Goal: Transaction & Acquisition: Purchase product/service

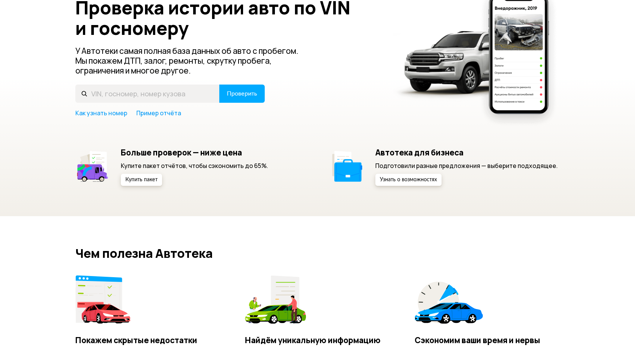
scroll to position [76, 0]
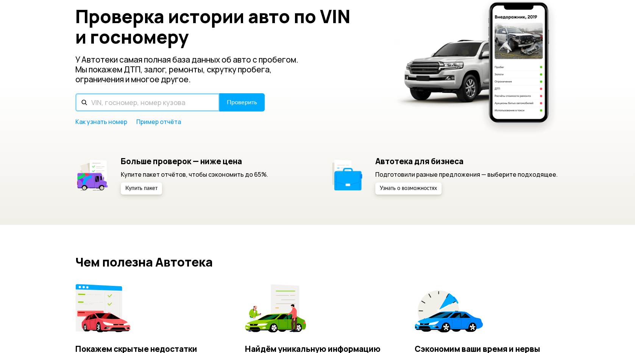
click at [166, 105] on input "text" at bounding box center [147, 102] width 144 height 18
paste input "[US_VEHICLE_IDENTIFICATION_NUMBER]"
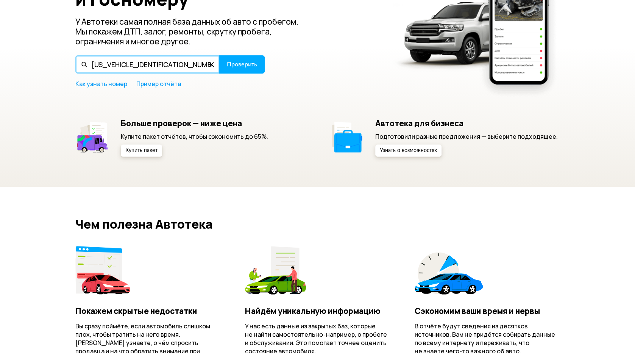
scroll to position [0, 0]
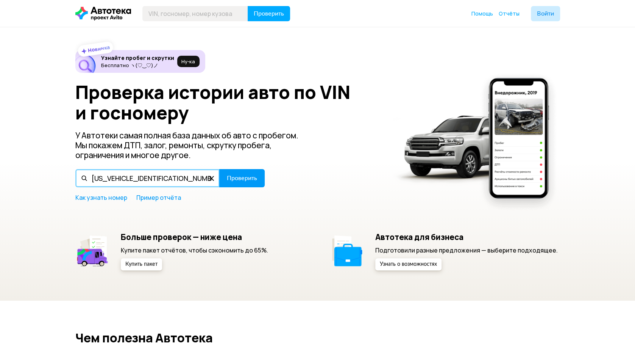
type input "[US_VEHICLE_IDENTIFICATION_NUMBER]"
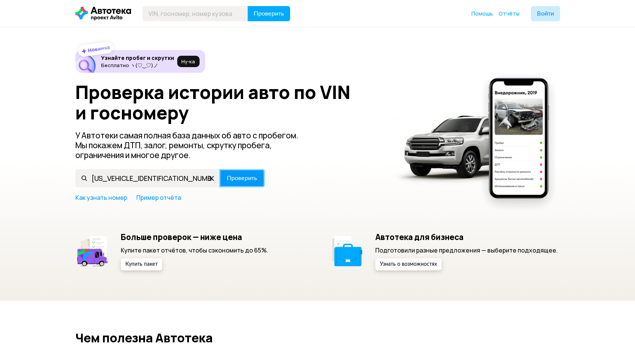
click at [242, 180] on span "Проверить" at bounding box center [242, 178] width 30 height 6
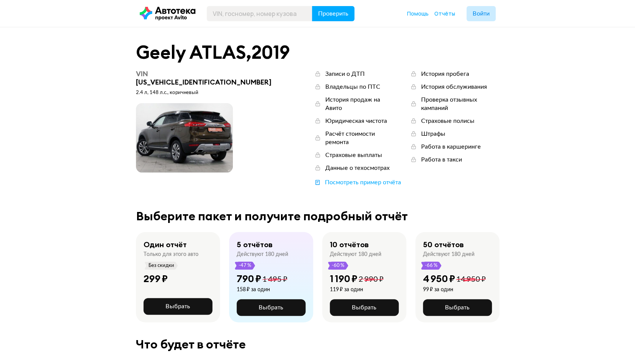
click at [184, 280] on div "Один отчёт Только для этого авто Без скидки 299 ₽ Выбрать" at bounding box center [178, 277] width 84 height 90
click at [184, 303] on span "Выбрать" at bounding box center [178, 306] width 25 height 6
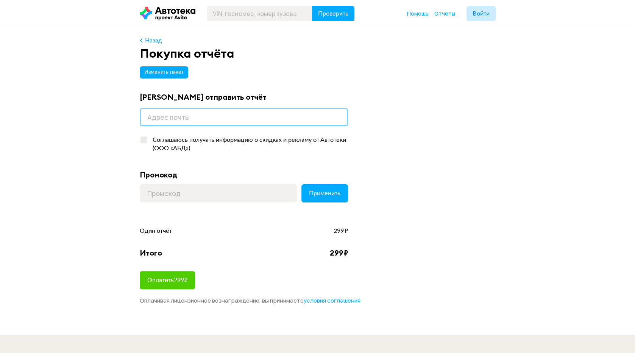
click at [187, 116] on input "email" at bounding box center [244, 117] width 208 height 18
type input "[DOMAIN_NAME][EMAIL_ADDRESS][DOMAIN_NAME]"
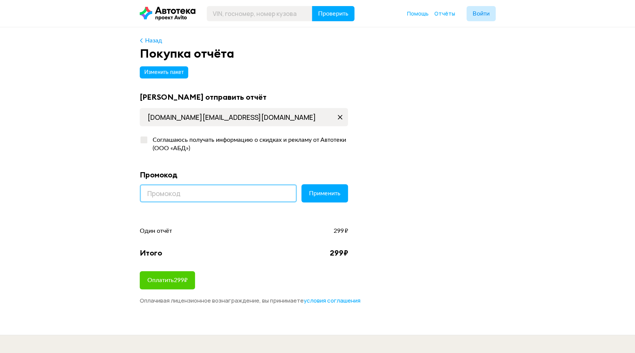
click at [192, 188] on input at bounding box center [218, 193] width 157 height 18
paste input "LETSGO"
type input "LETSGO"
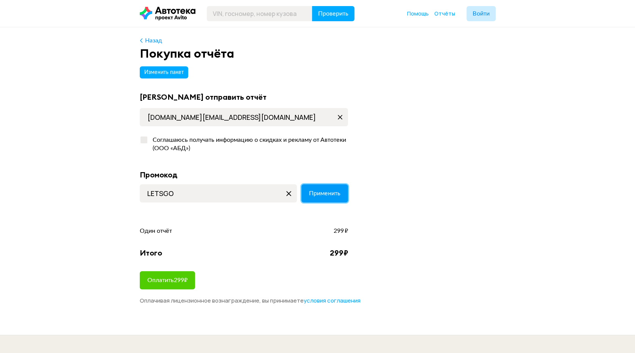
click at [315, 192] on span "Применить" at bounding box center [324, 193] width 31 height 6
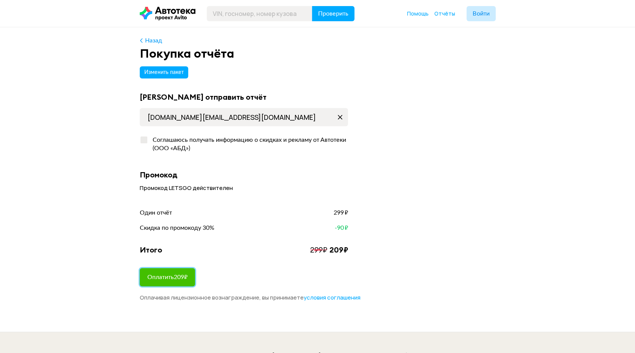
click at [183, 274] on span "Оплатить 209 ₽" at bounding box center [167, 277] width 40 height 6
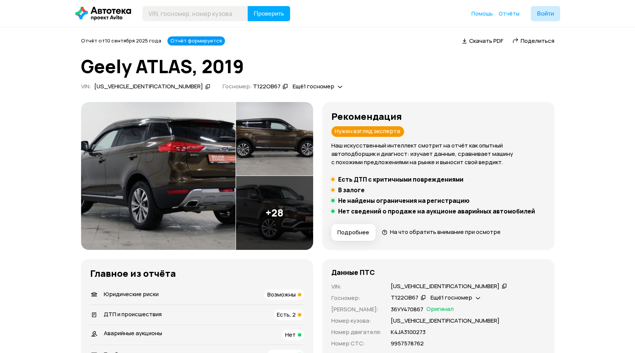
click at [156, 150] on img at bounding box center [158, 176] width 155 height 148
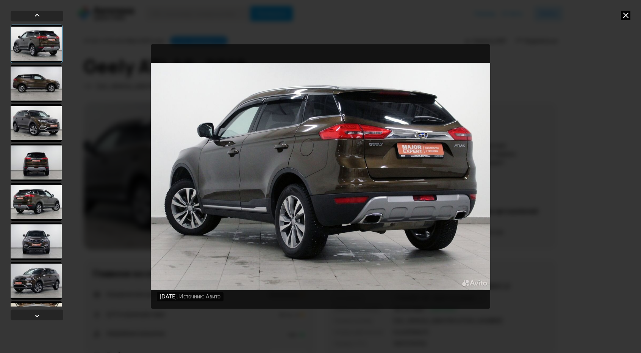
click at [48, 83] on div at bounding box center [36, 83] width 51 height 38
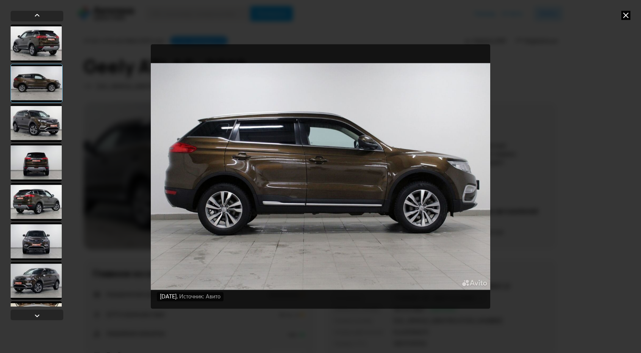
click at [42, 122] on div at bounding box center [36, 123] width 51 height 38
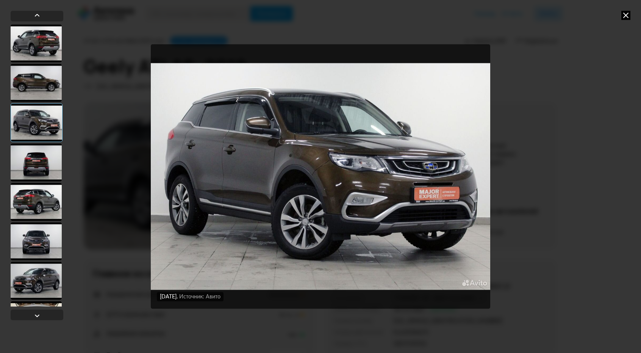
click at [46, 160] on div at bounding box center [36, 162] width 51 height 38
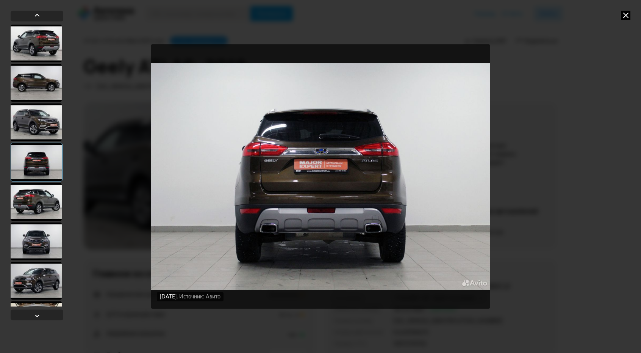
click at [50, 200] on div at bounding box center [36, 202] width 51 height 38
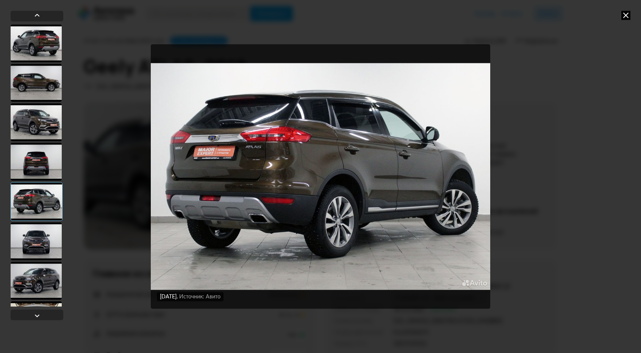
scroll to position [38, 0]
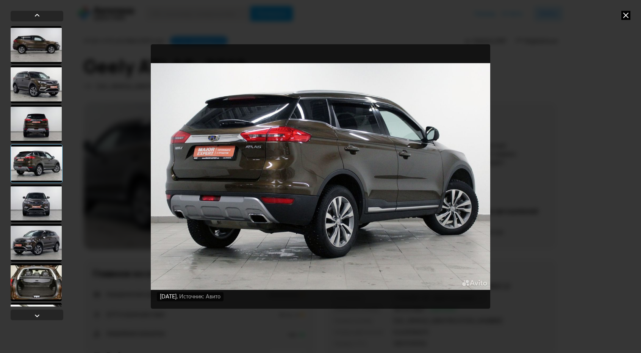
click at [46, 195] on div at bounding box center [36, 203] width 51 height 38
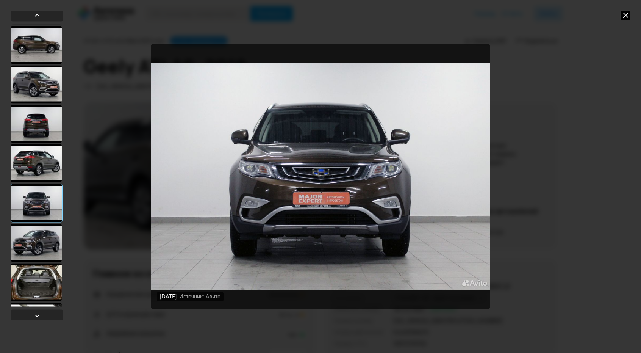
click at [38, 226] on div at bounding box center [36, 242] width 51 height 38
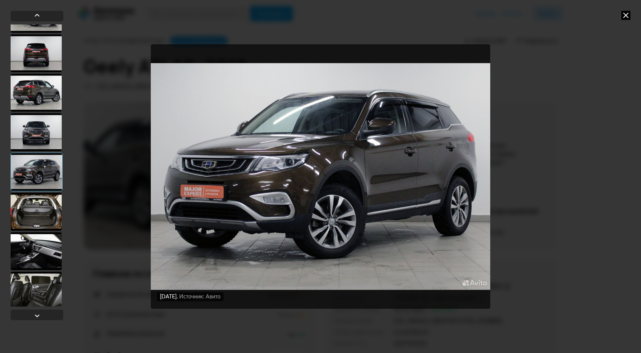
scroll to position [114, 0]
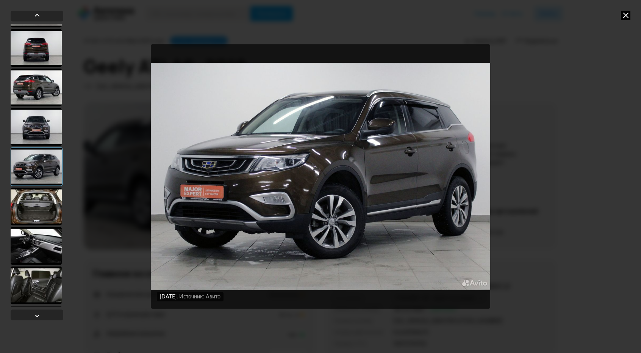
click at [39, 208] on div at bounding box center [36, 206] width 51 height 38
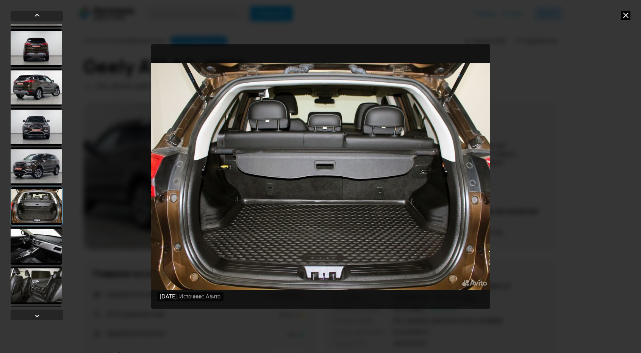
click at [36, 231] on div at bounding box center [36, 246] width 51 height 38
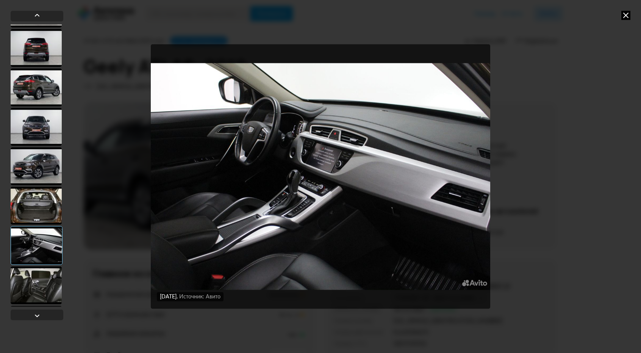
click at [39, 235] on div at bounding box center [37, 245] width 52 height 39
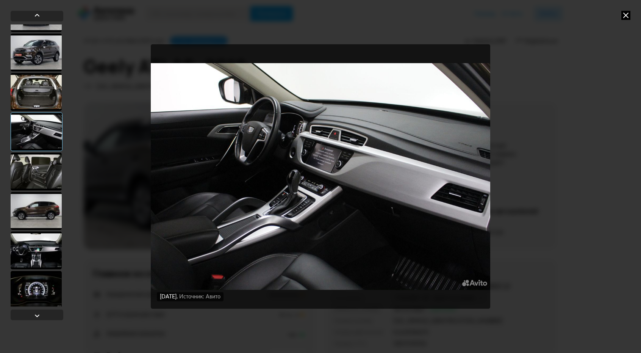
click at [44, 213] on div at bounding box center [36, 211] width 51 height 38
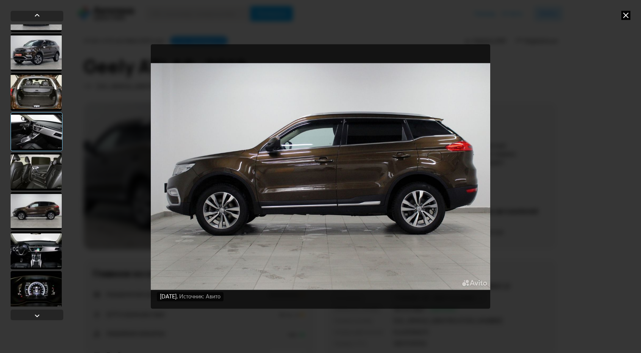
click at [42, 245] on div at bounding box center [36, 250] width 51 height 38
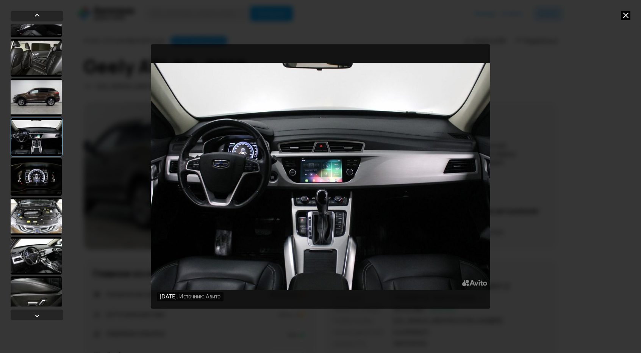
scroll to position [379, 0]
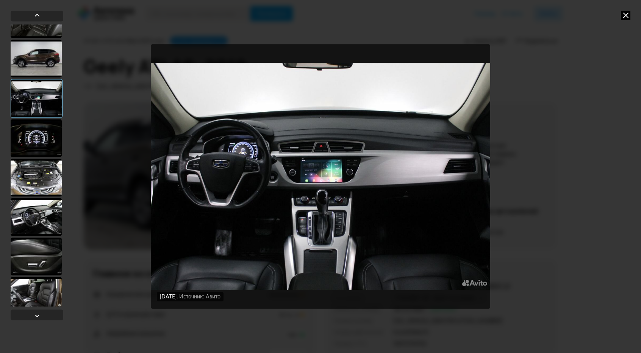
click at [42, 178] on div at bounding box center [36, 177] width 51 height 38
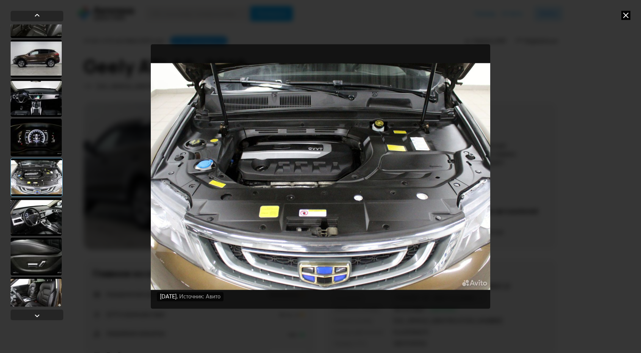
click at [40, 206] on div at bounding box center [36, 217] width 51 height 38
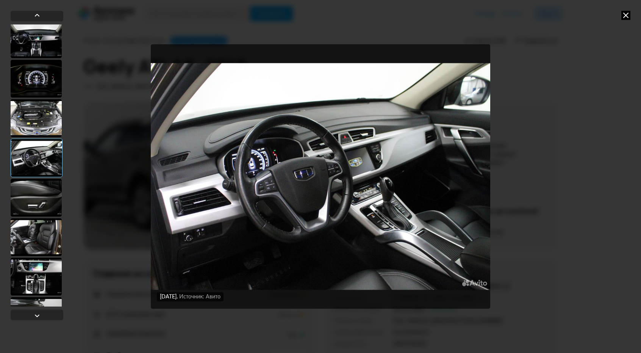
scroll to position [455, 0]
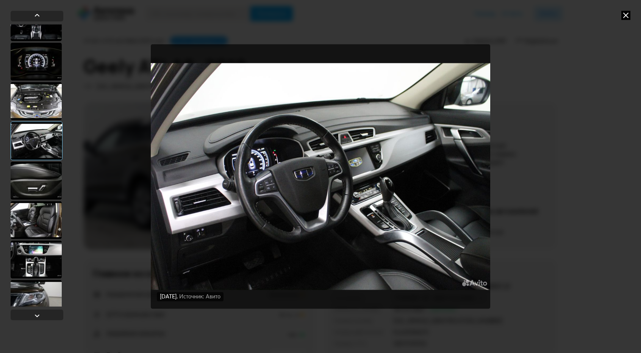
click at [40, 206] on div at bounding box center [36, 220] width 51 height 38
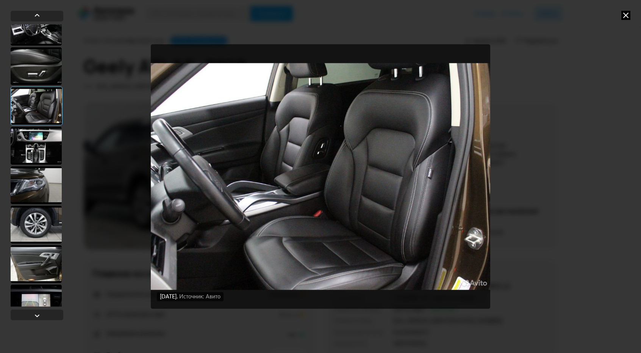
click at [41, 208] on div at bounding box center [36, 224] width 51 height 38
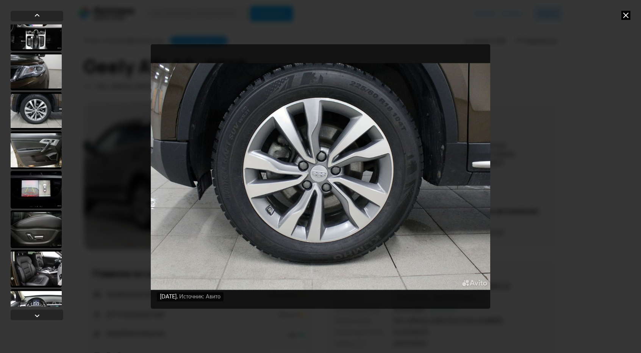
scroll to position [681, 0]
click at [45, 197] on div at bounding box center [36, 190] width 51 height 38
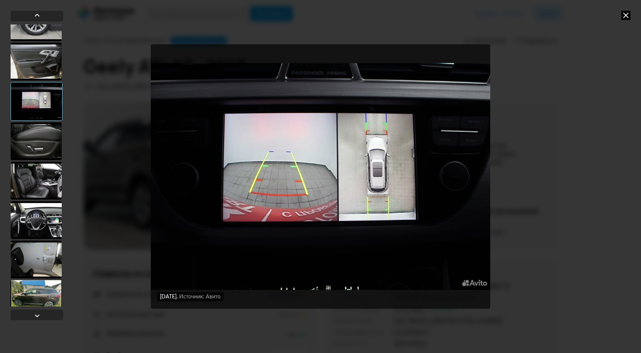
scroll to position [795, 0]
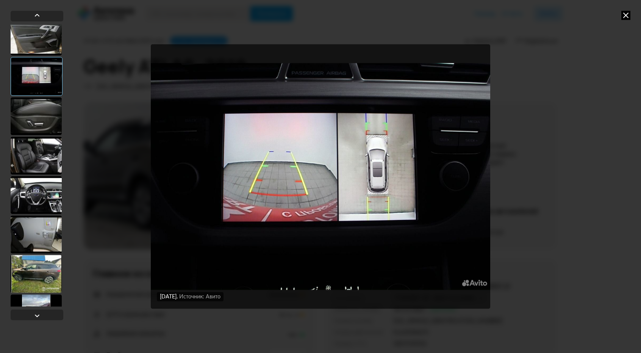
click at [45, 195] on div at bounding box center [36, 195] width 51 height 38
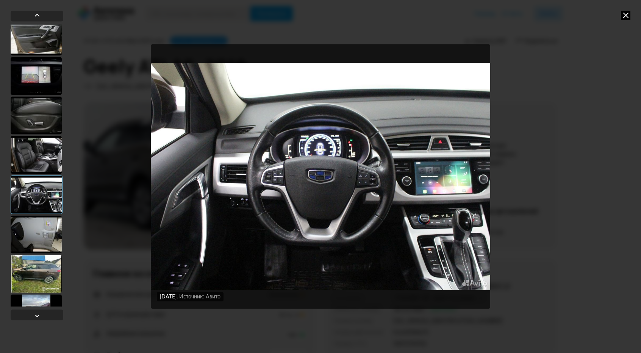
click at [45, 222] on div at bounding box center [36, 234] width 51 height 38
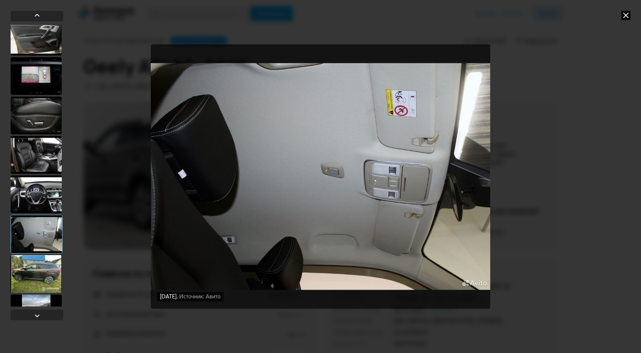
scroll to position [870, 0]
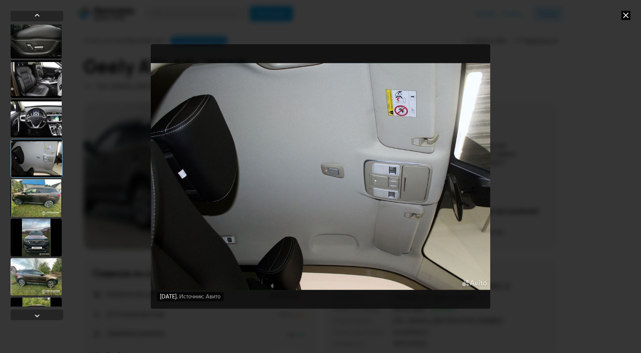
click at [47, 202] on div at bounding box center [36, 198] width 51 height 38
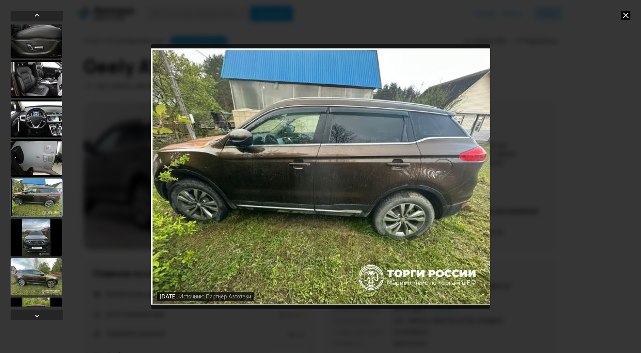
click at [36, 226] on div at bounding box center [36, 237] width 51 height 38
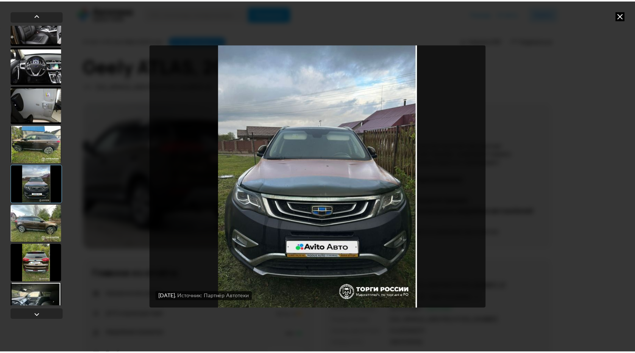
scroll to position [939, 0]
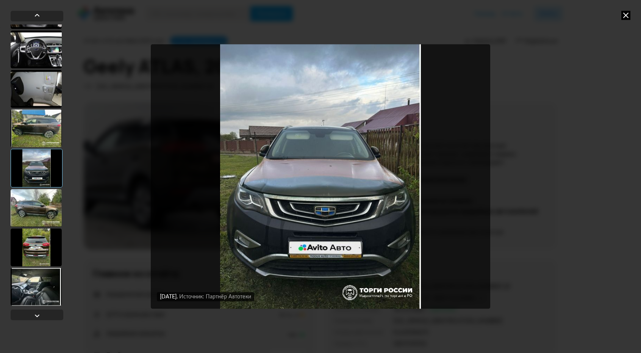
click at [38, 220] on div at bounding box center [36, 208] width 51 height 38
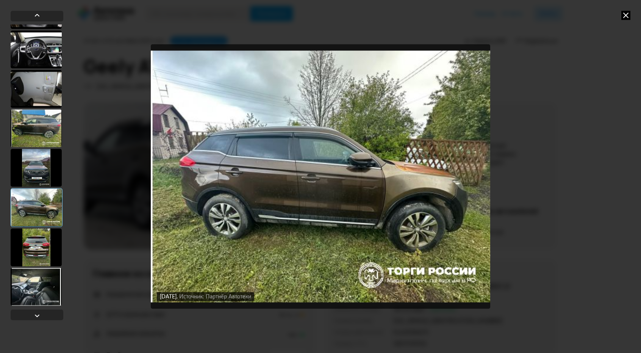
click at [40, 280] on div at bounding box center [36, 286] width 51 height 38
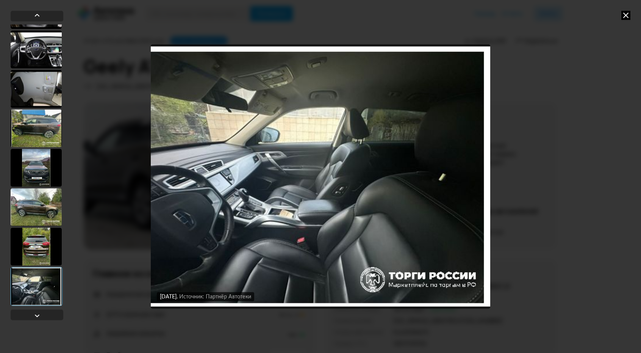
click at [39, 249] on div at bounding box center [36, 246] width 51 height 38
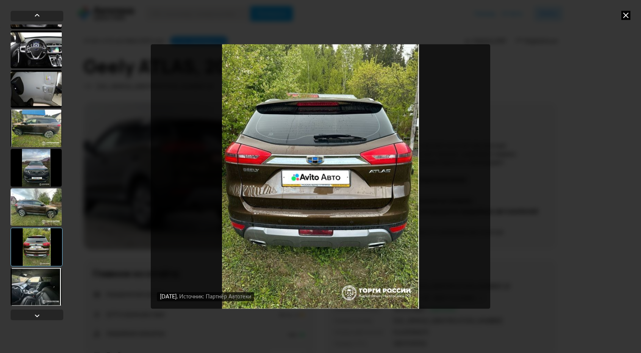
click at [629, 14] on icon at bounding box center [625, 15] width 9 height 9
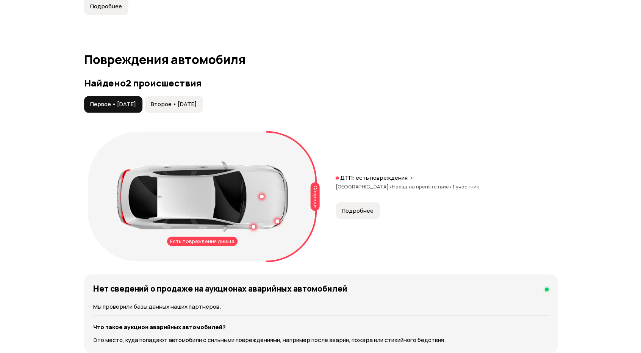
scroll to position [758, 0]
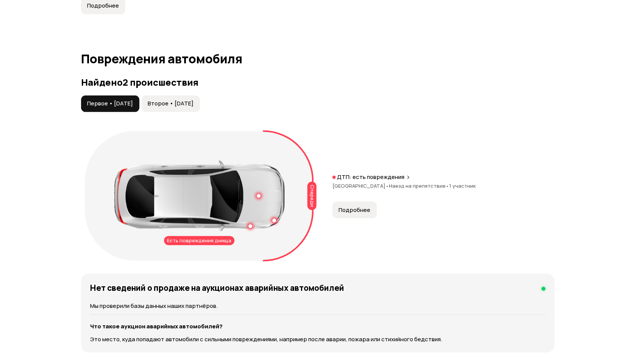
click at [185, 100] on span "Второе • 07 июл 2025" at bounding box center [171, 104] width 46 height 8
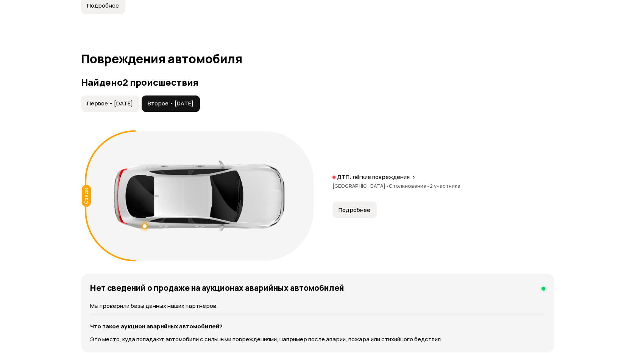
click at [360, 206] on span "Подробнее" at bounding box center [355, 210] width 32 height 8
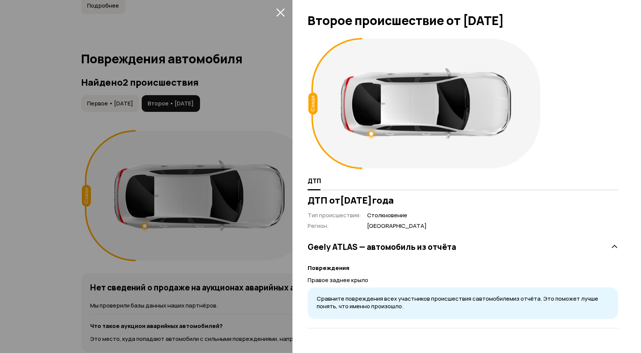
click at [247, 78] on div at bounding box center [320, 176] width 641 height 353
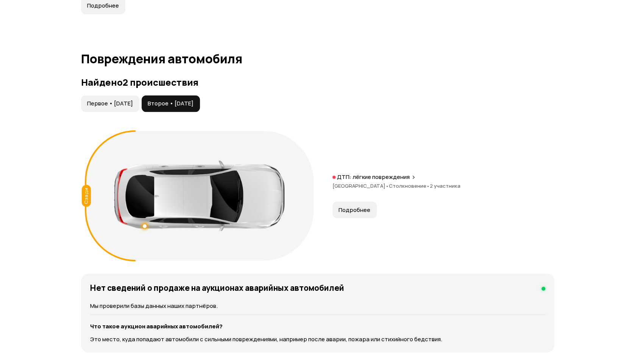
click at [116, 98] on button "Первое • 23 ноя 2023" at bounding box center [110, 103] width 58 height 17
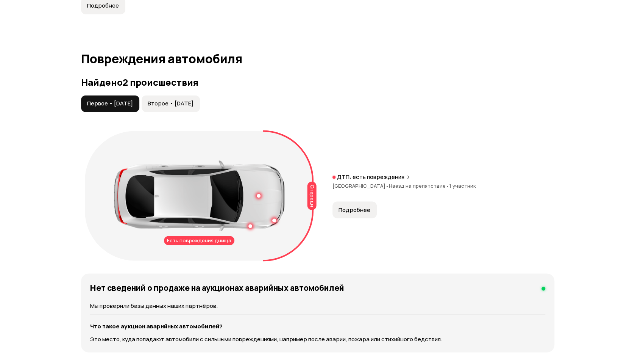
click at [355, 206] on span "Подробнее" at bounding box center [355, 210] width 32 height 8
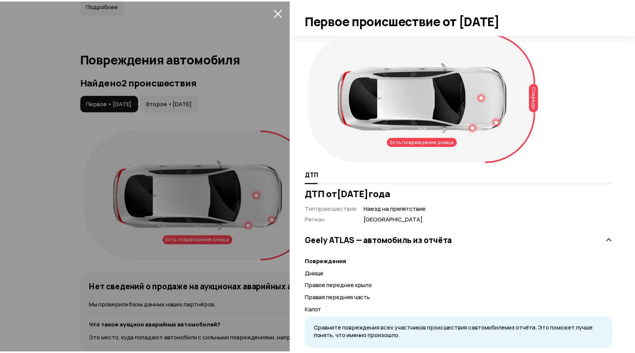
scroll to position [0, 0]
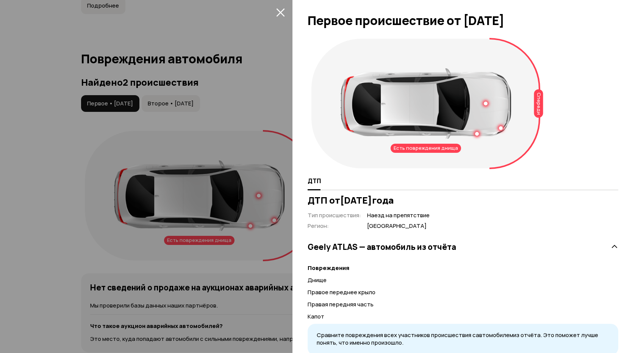
click at [217, 144] on div at bounding box center [320, 176] width 641 height 353
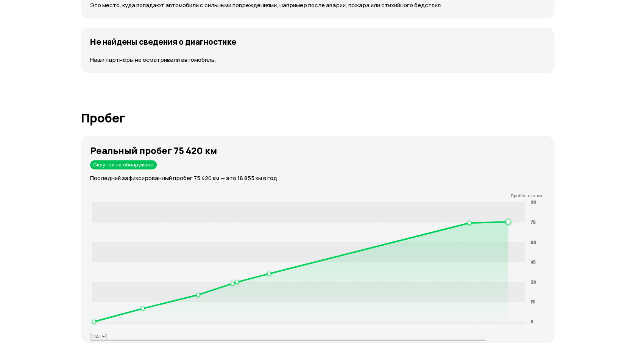
scroll to position [1099, 0]
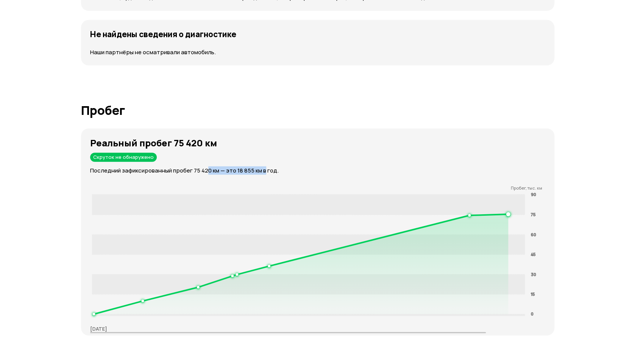
drag, startPoint x: 264, startPoint y: 161, endPoint x: 194, endPoint y: 161, distance: 70.5
click at [203, 166] on p "Последний зафиксированный пробег 75 420 км — это 18 855 км в год." at bounding box center [322, 170] width 464 height 8
click at [195, 166] on p "Последний зафиксированный пробег 75 420 км — это 18 855 км в год." at bounding box center [322, 170] width 464 height 8
drag, startPoint x: 195, startPoint y: 161, endPoint x: 263, endPoint y: 159, distance: 67.5
click at [256, 166] on p "Последний зафиксированный пробег 75 420 км — это 18 855 км в год." at bounding box center [322, 170] width 464 height 8
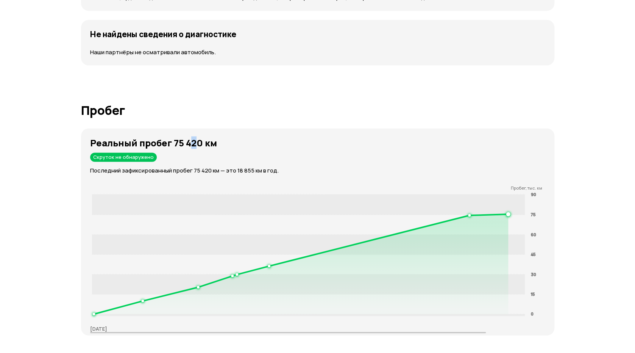
drag, startPoint x: 190, startPoint y: 134, endPoint x: 210, endPoint y: 133, distance: 20.5
click at [199, 136] on strong "Реальный пробег 75 420 км" at bounding box center [153, 142] width 127 height 13
click at [213, 136] on strong "Реальный пробег 75 420 км" at bounding box center [153, 142] width 127 height 13
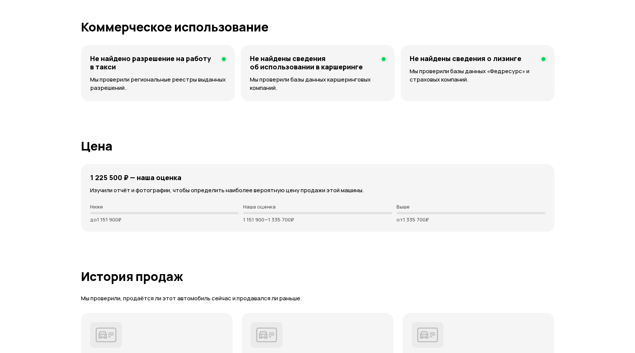
scroll to position [1932, 0]
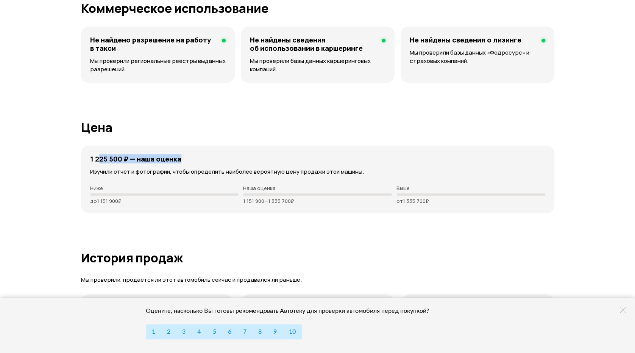
drag, startPoint x: 181, startPoint y: 151, endPoint x: 95, endPoint y: 148, distance: 86.0
click at [95, 155] on div "1 225 500 ₽ — наша оценка" at bounding box center [317, 159] width 455 height 8
click at [109, 155] on h4 "1 225 500 ₽ — наша оценка" at bounding box center [135, 159] width 91 height 8
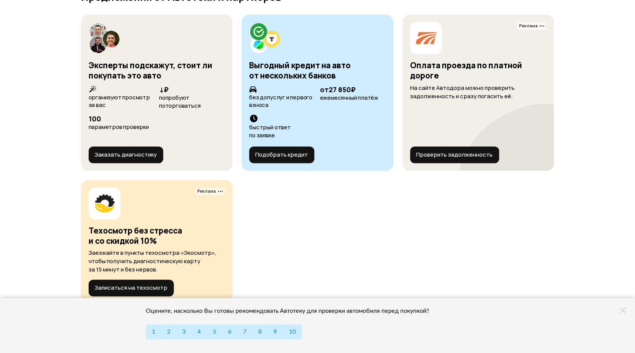
scroll to position [2899, 0]
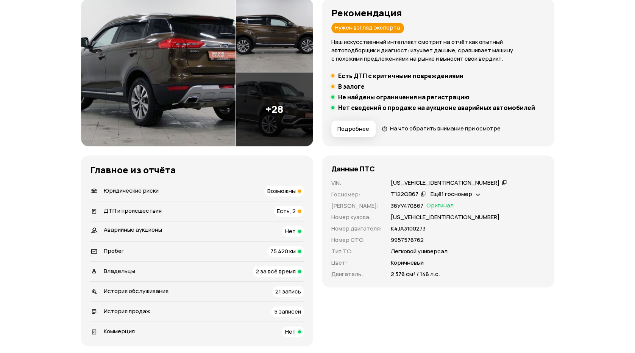
scroll to position [152, 0]
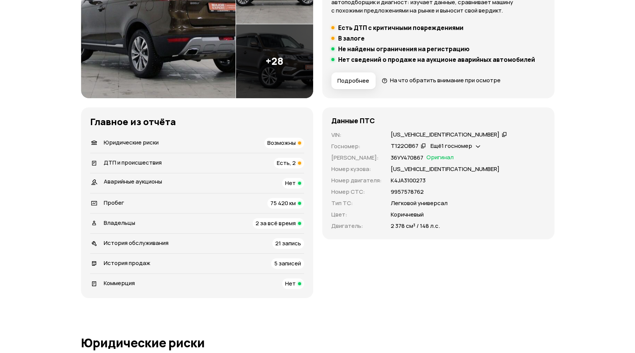
click at [298, 161] on div at bounding box center [299, 162] width 3 height 3
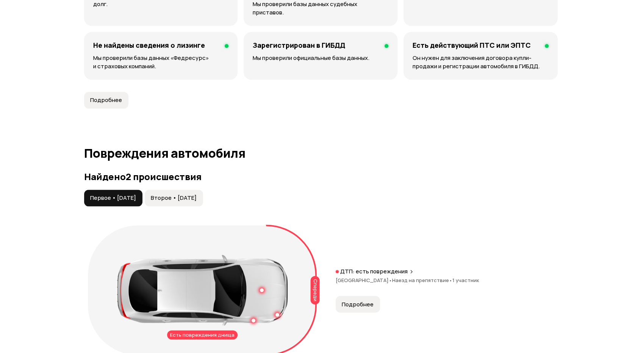
scroll to position [800, 0]
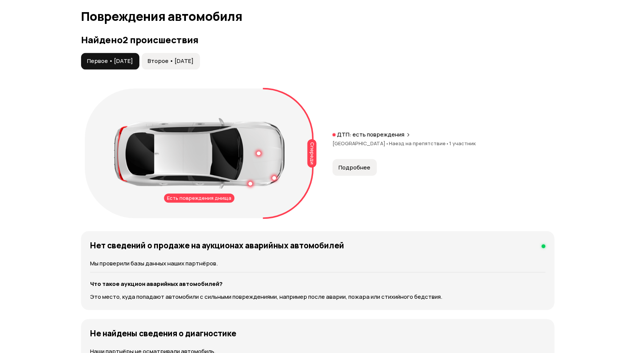
click at [358, 163] on span "Подробнее" at bounding box center [355, 167] width 32 height 8
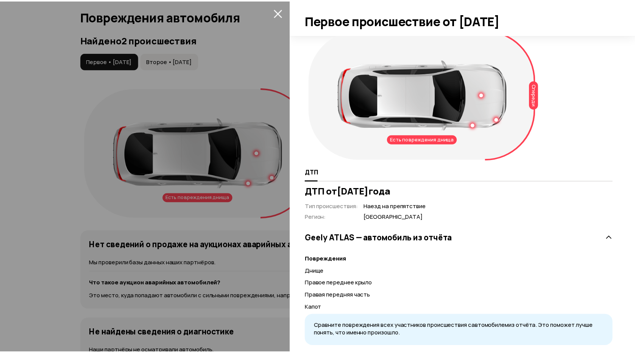
scroll to position [27, 0]
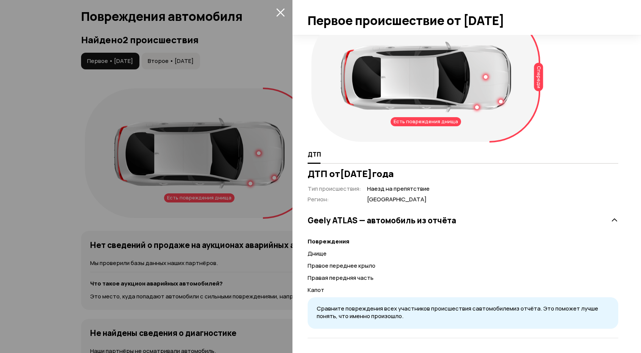
click at [237, 153] on div at bounding box center [320, 176] width 641 height 353
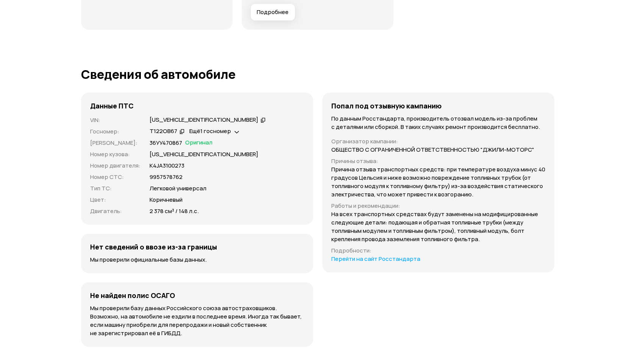
scroll to position [2445, 0]
